Goal: Navigation & Orientation: Find specific page/section

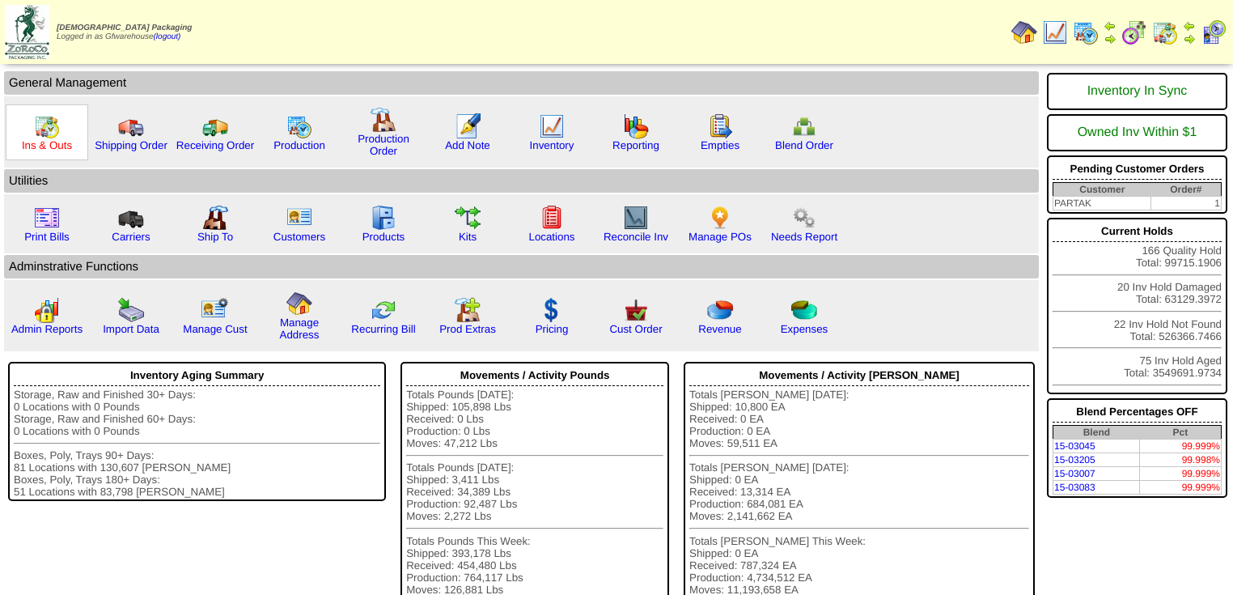
click at [58, 139] on link "Ins & Outs" at bounding box center [47, 145] width 50 height 12
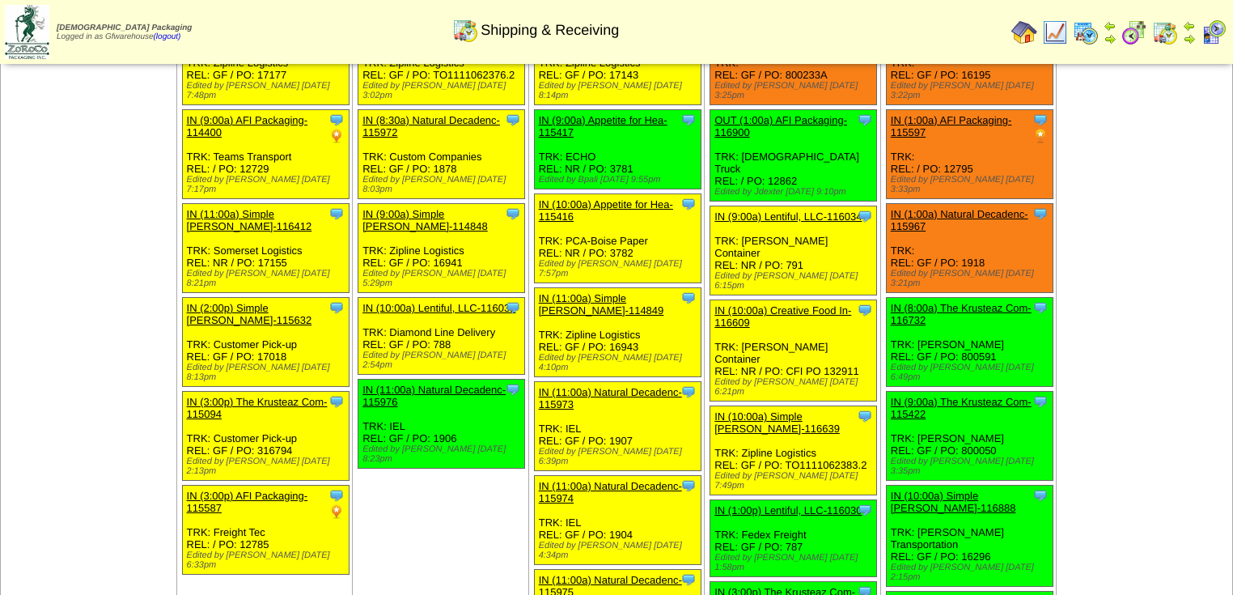
scroll to position [129, 0]
